Goal: Transaction & Acquisition: Purchase product/service

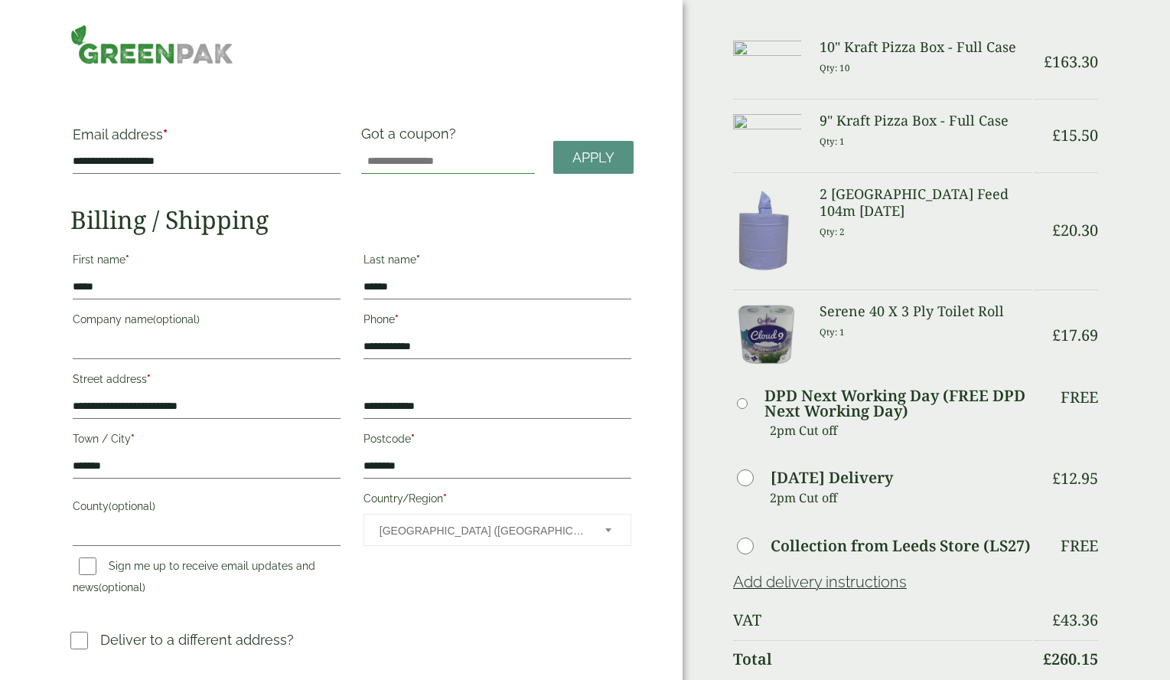
click at [453, 158] on input "Got a coupon?" at bounding box center [448, 161] width 174 height 24
type input "*****"
click at [595, 155] on span "Apply" at bounding box center [594, 157] width 42 height 17
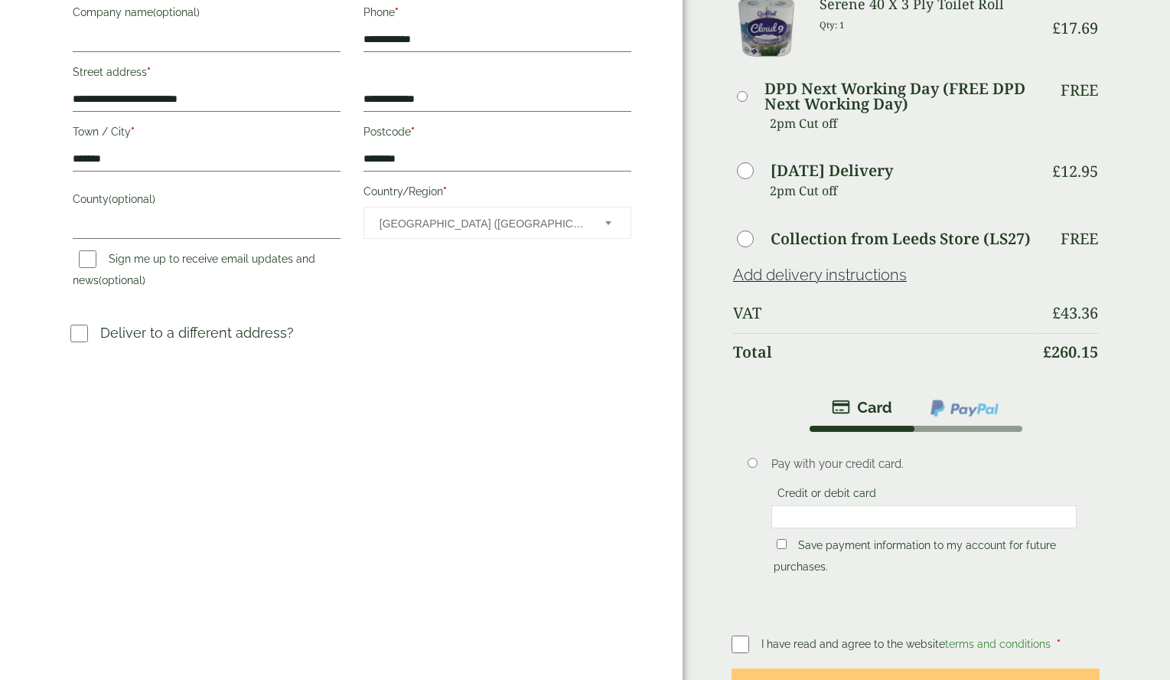
scroll to position [383, 0]
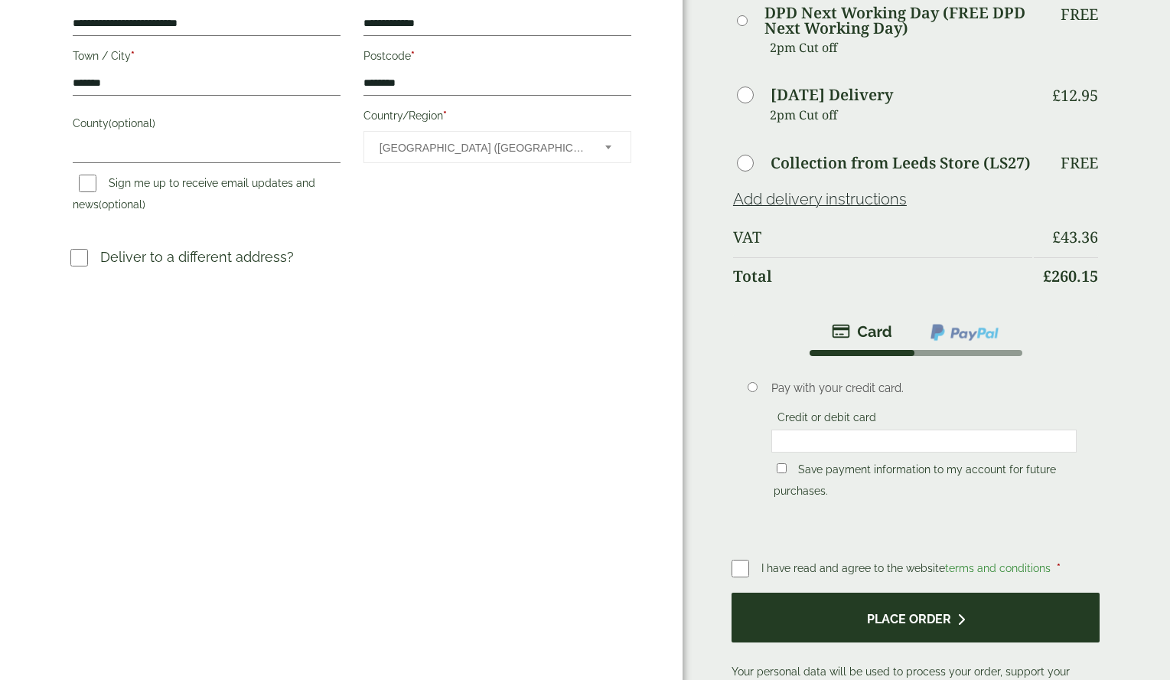
click at [903, 612] on button "Place order" at bounding box center [916, 617] width 368 height 50
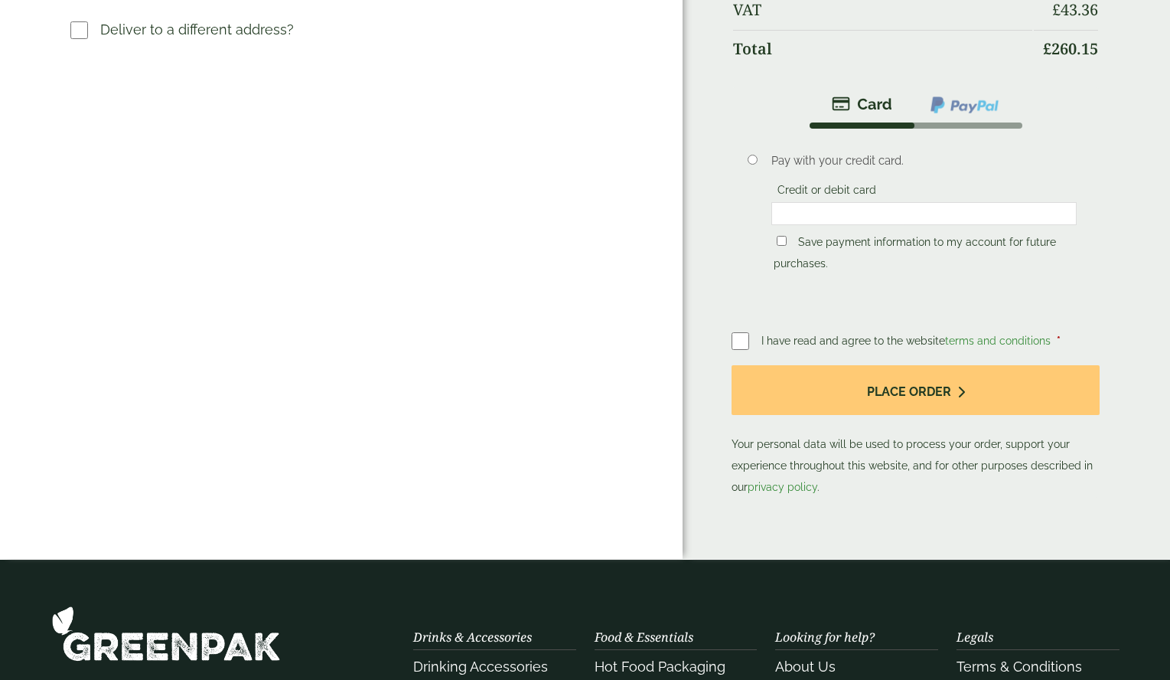
scroll to position [612, 0]
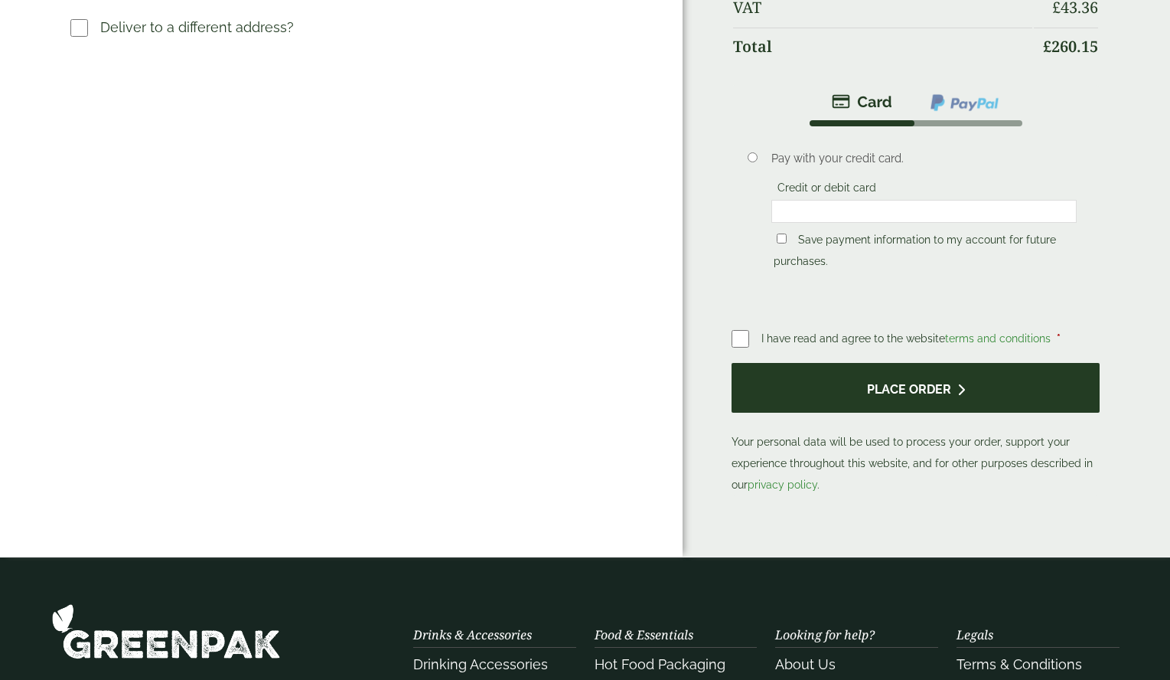
click at [942, 395] on button "Place order" at bounding box center [916, 388] width 368 height 50
